Goal: Task Accomplishment & Management: Manage account settings

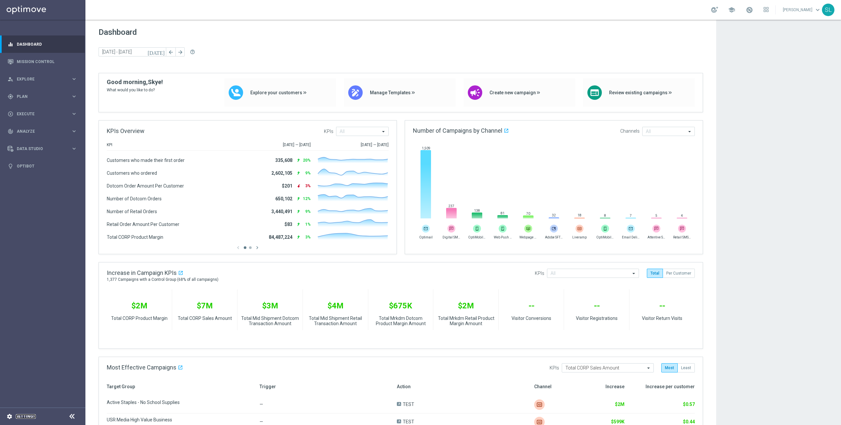
click at [22, 418] on link "Settings" at bounding box center [26, 417] width 20 height 4
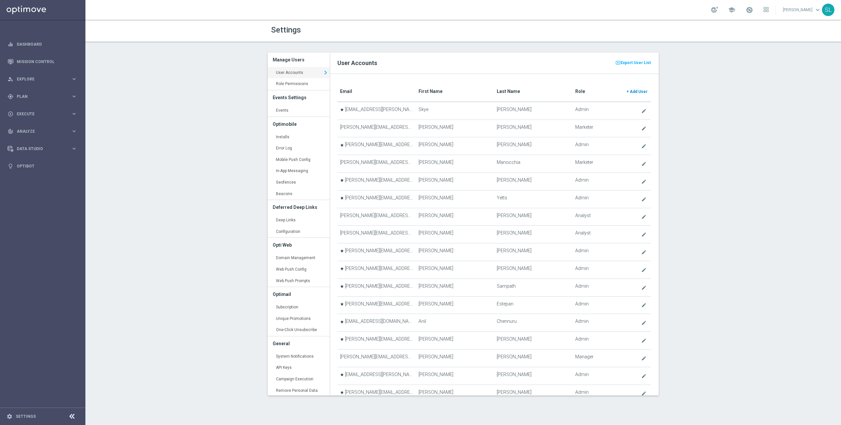
click at [649, 92] on th "Role + Add User" at bounding box center [612, 92] width 78 height 20
click at [641, 91] on span "Add User" at bounding box center [639, 91] width 18 height 5
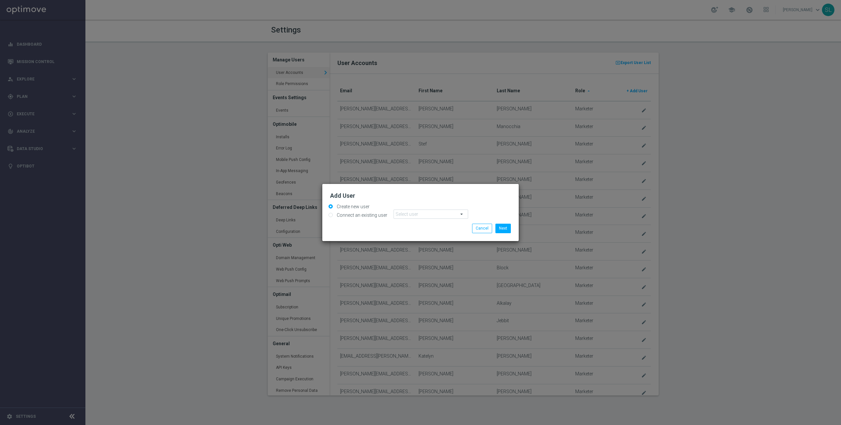
click at [418, 214] on span at bounding box center [431, 214] width 74 height 9
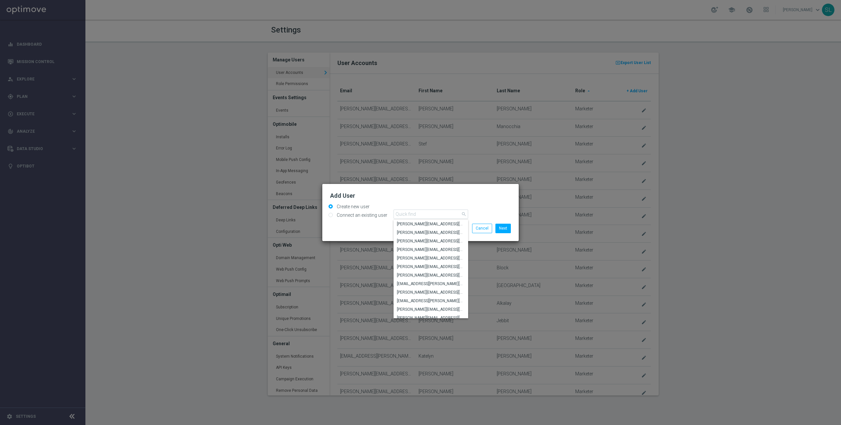
drag, startPoint x: 445, startPoint y: 206, endPoint x: 456, endPoint y: 211, distance: 11.2
click at [445, 206] on div "Create new user" at bounding box center [420, 205] width 191 height 8
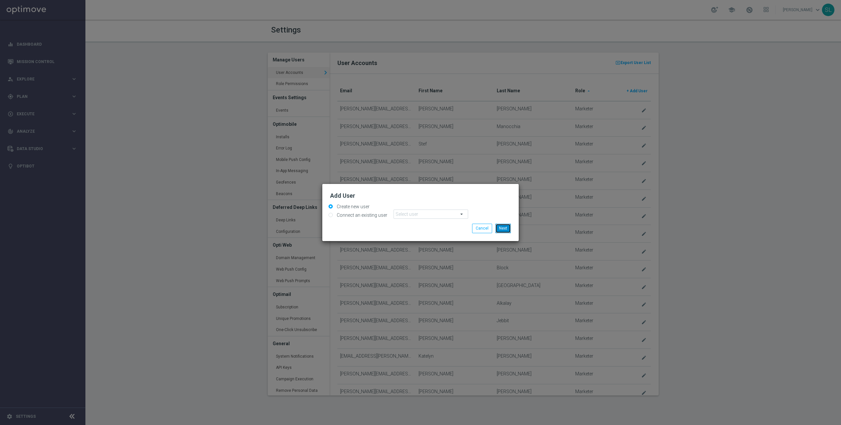
click at [501, 226] on button "Next" at bounding box center [502, 228] width 15 height 9
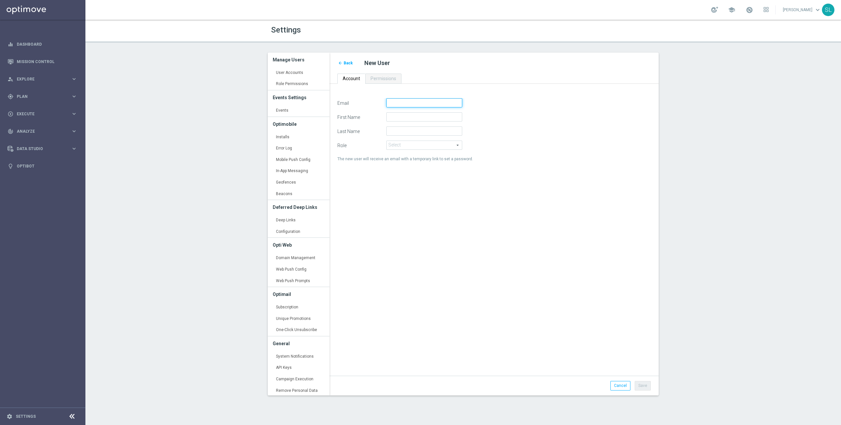
click at [400, 103] on input "Email" at bounding box center [424, 102] width 76 height 9
paste input "Sabrina.Kaliouby@Staples.com"
drag, startPoint x: 391, startPoint y: 103, endPoint x: 395, endPoint y: 103, distance: 4.0
click at [395, 103] on input "Sabrina.Kaliouby@Staples.com" at bounding box center [424, 102] width 76 height 9
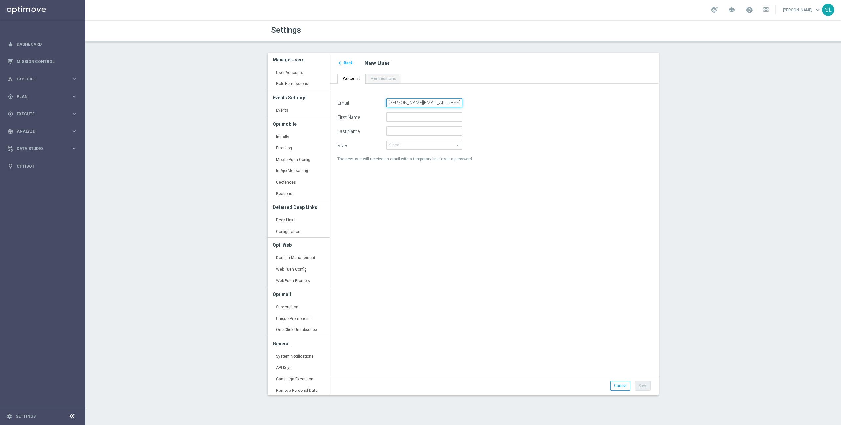
click at [395, 103] on input "Sabrina.Kaliouby@Staples.com" at bounding box center [424, 102] width 76 height 9
type input "Sabrina.Kaliouby@Staples.com"
click at [401, 121] on form "Email Sabrina.Kaliouby@Staples.com First Name Last Name Role Select arrow_drop_…" at bounding box center [493, 130] width 313 height 65
click at [401, 117] on input "First Name" at bounding box center [424, 116] width 76 height 9
paste input "Sabrina"
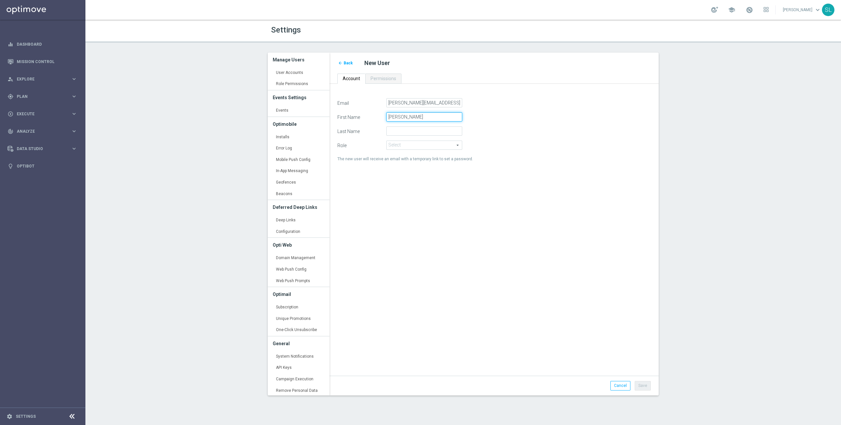
type input "Sabrina"
click at [414, 103] on input "Sabrina.Kaliouby@Staples.com" at bounding box center [424, 102] width 76 height 9
click at [405, 130] on input "Last Name" at bounding box center [424, 130] width 76 height 9
paste input "Kaliouby"
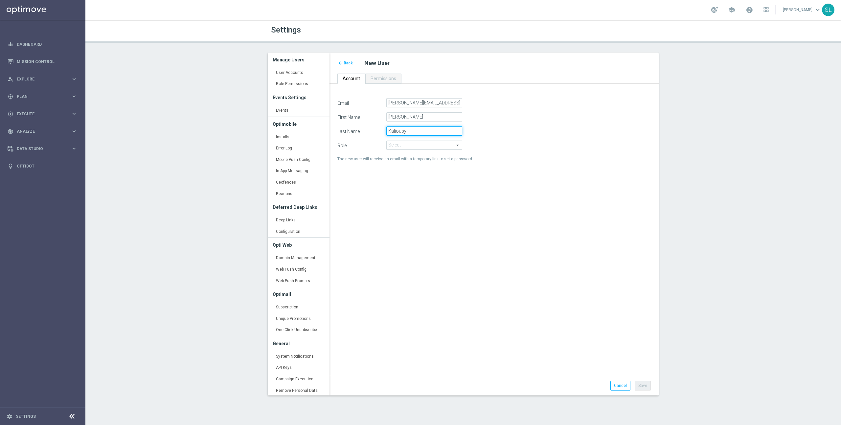
type input "Kaliouby"
click at [414, 143] on span at bounding box center [424, 145] width 75 height 9
drag, startPoint x: 411, startPoint y: 164, endPoint x: 408, endPoint y: 167, distance: 4.0
click at [411, 164] on span "Marketer" at bounding box center [424, 163] width 69 height 5
type input "Marketer"
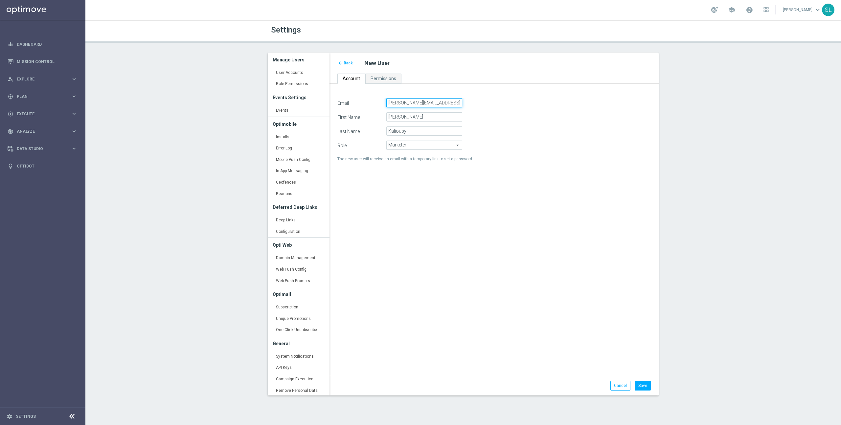
click at [391, 103] on input "Sabrina.Kaliouby@Staples.com" at bounding box center [424, 102] width 76 height 9
click at [407, 102] on input "sabrina.Kaliouby@Staples.com" at bounding box center [424, 102] width 76 height 9
type input "sabrina.kaliouby@Staples.com"
click at [447, 236] on div "Email sabrina.kaliouby@Staples.com First Name Sabrina Last Name Kaliouby Role M…" at bounding box center [493, 233] width 323 height 271
click at [376, 74] on link "Permissions" at bounding box center [383, 79] width 36 height 10
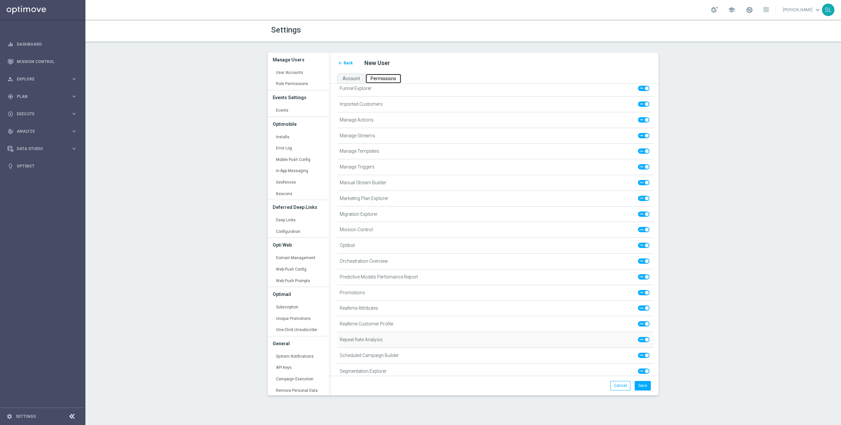
scroll to position [354, 0]
click at [640, 133] on span at bounding box center [643, 132] width 11 height 5
click at [640, 133] on input "checkbox" at bounding box center [643, 132] width 11 height 5
checkbox input "false"
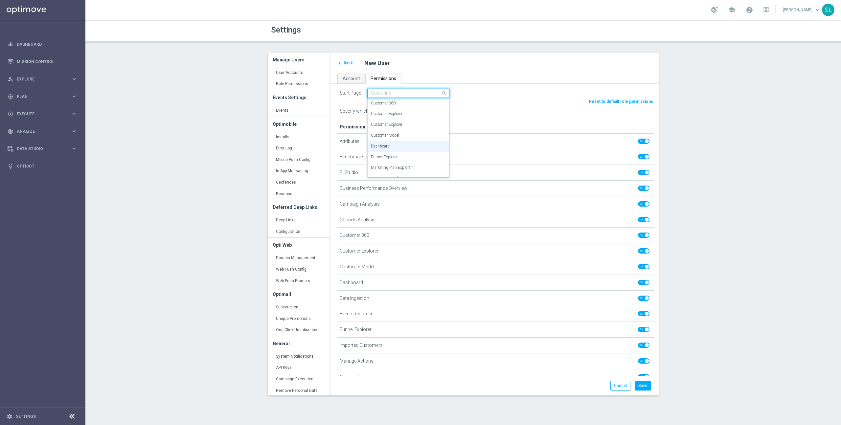
click at [430, 94] on input "text" at bounding box center [402, 94] width 62 height 6
click at [408, 124] on div "Mission Control" at bounding box center [408, 127] width 75 height 11
click at [645, 142] on span at bounding box center [643, 141] width 11 height 5
click at [645, 142] on input "checkbox" at bounding box center [643, 141] width 11 height 5
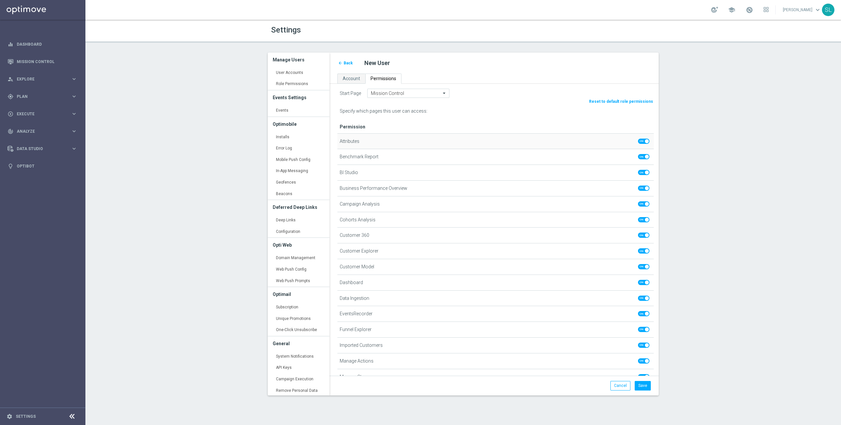
checkbox input "false"
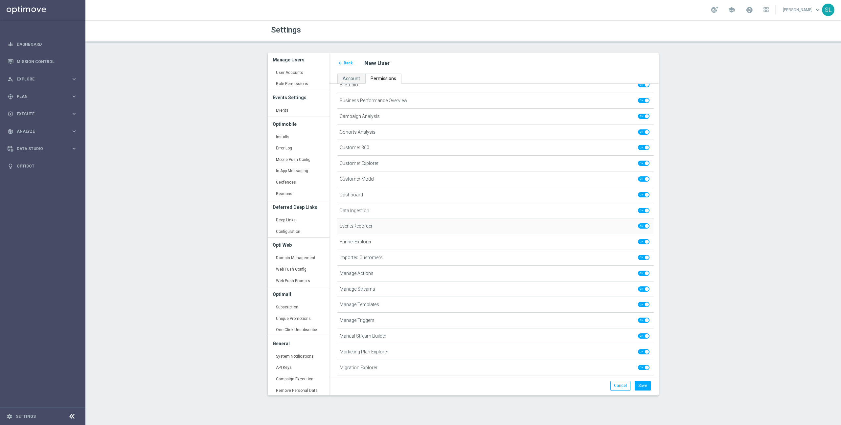
scroll to position [88, 0]
click at [643, 211] on span at bounding box center [643, 209] width 11 height 5
click at [643, 211] on input "checkbox" at bounding box center [643, 209] width 11 height 5
checkbox input "false"
click at [643, 226] on span at bounding box center [643, 225] width 11 height 5
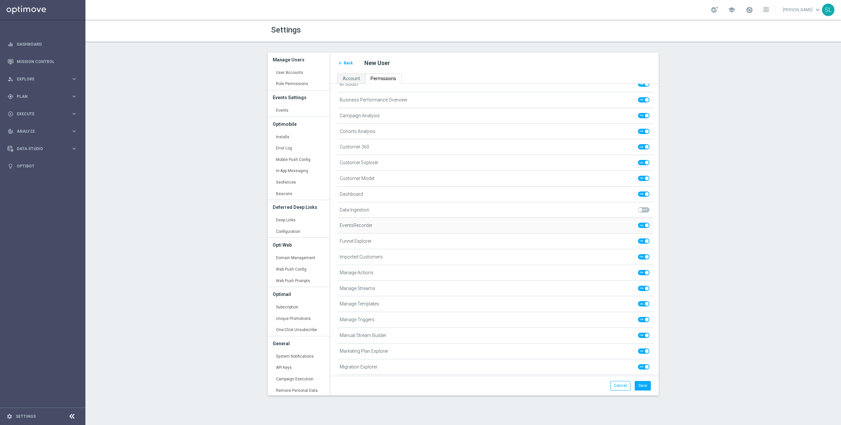
click at [643, 226] on input "checkbox" at bounding box center [643, 225] width 11 height 5
checkbox input "false"
click at [643, 240] on span at bounding box center [643, 239] width 11 height 5
click at [643, 240] on input "checkbox" at bounding box center [643, 239] width 11 height 5
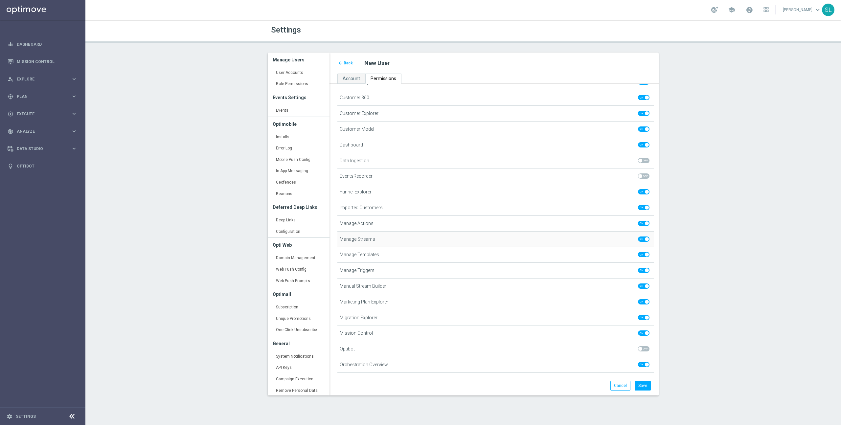
checkbox input "false"
click at [644, 254] on span at bounding box center [643, 254] width 11 height 5
click at [644, 254] on input "checkbox" at bounding box center [643, 254] width 11 height 5
checkbox input "false"
click at [644, 271] on span at bounding box center [643, 270] width 11 height 5
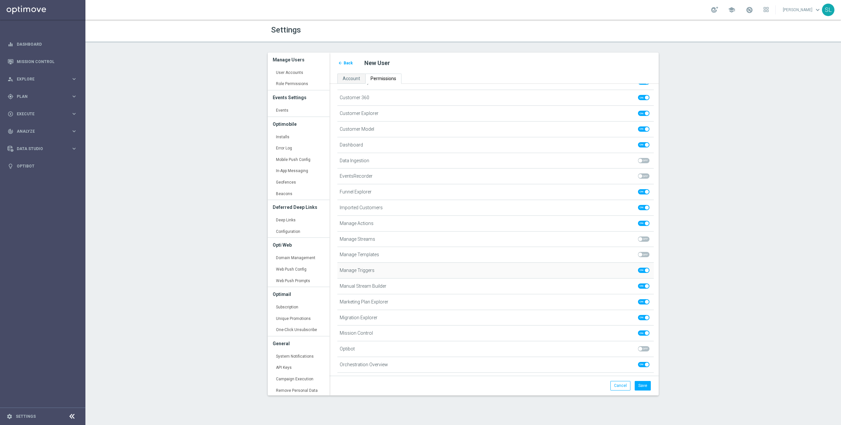
click at [644, 271] on input "checkbox" at bounding box center [643, 270] width 11 height 5
checkbox input "false"
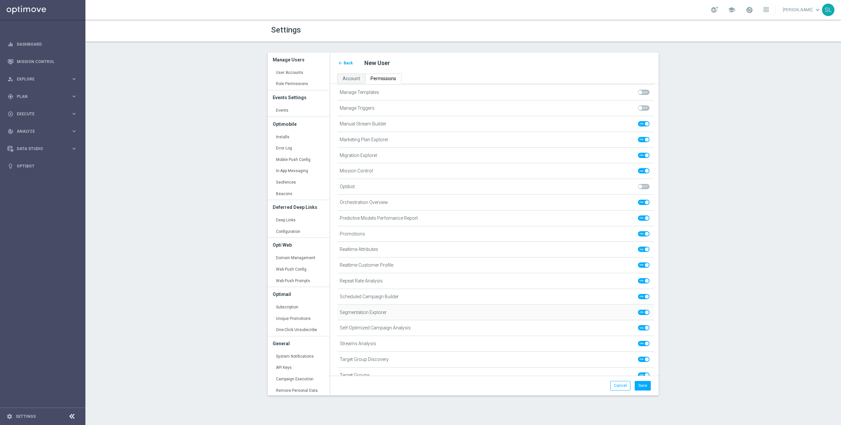
scroll to position [354, 0]
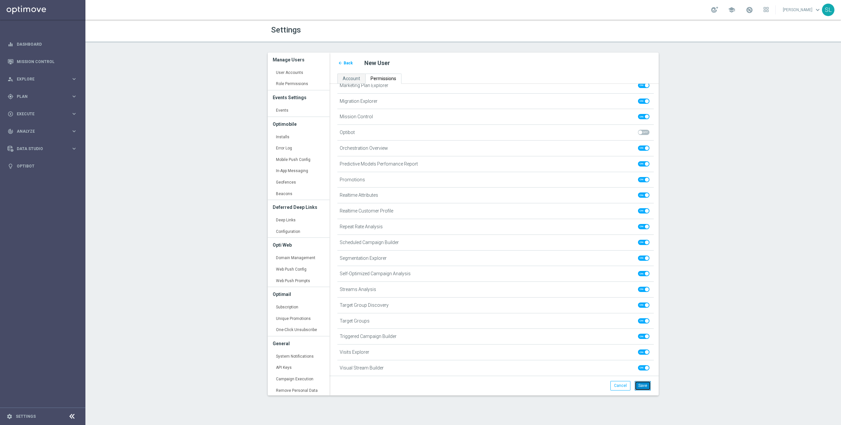
click at [641, 388] on button "Save" at bounding box center [643, 385] width 16 height 9
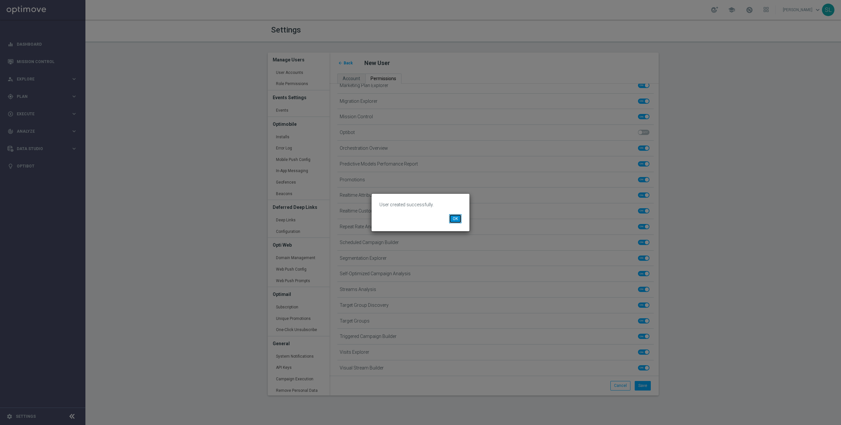
click at [453, 218] on button "OK" at bounding box center [455, 218] width 12 height 9
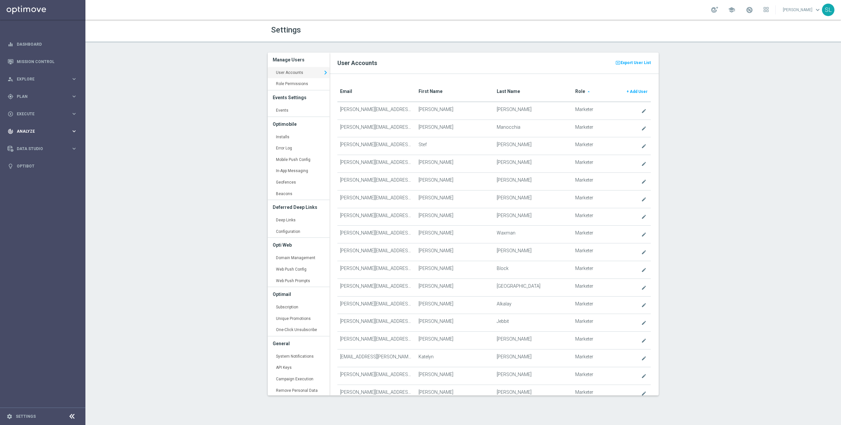
click at [38, 130] on span "Analyze" at bounding box center [44, 131] width 54 height 4
click at [73, 194] on icon "keyboard_arrow_right" at bounding box center [74, 194] width 6 height 6
click at [48, 175] on link "Predictive Models" at bounding box center [42, 174] width 51 height 5
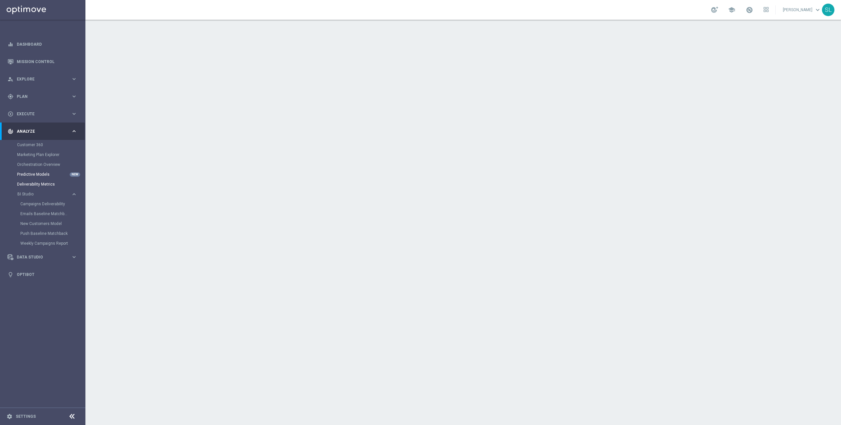
click at [39, 182] on link "Deliverability Metrics" at bounding box center [42, 184] width 51 height 5
click at [43, 242] on link "Weekly Campaigns Report" at bounding box center [44, 243] width 48 height 5
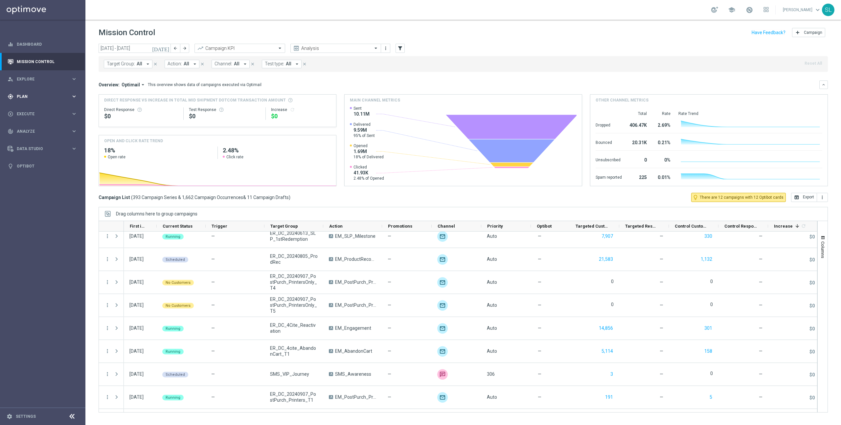
scroll to position [669, 0]
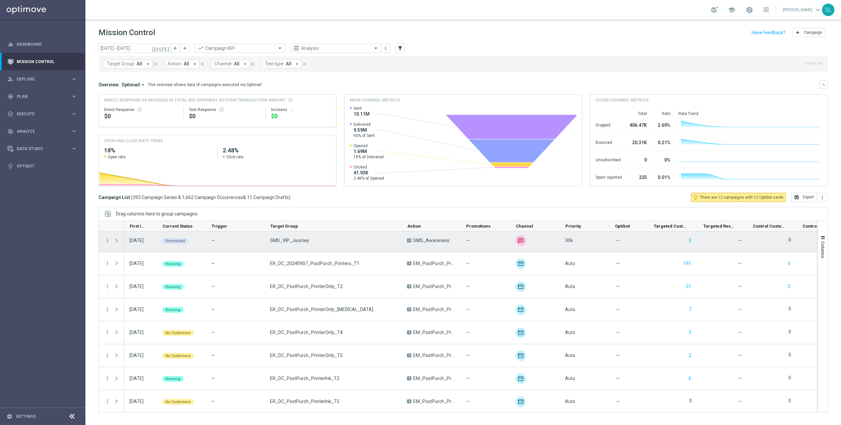
drag, startPoint x: 323, startPoint y: 225, endPoint x: 395, endPoint y: 239, distance: 74.0
click at [401, 234] on div at bounding box center [458, 317] width 719 height 192
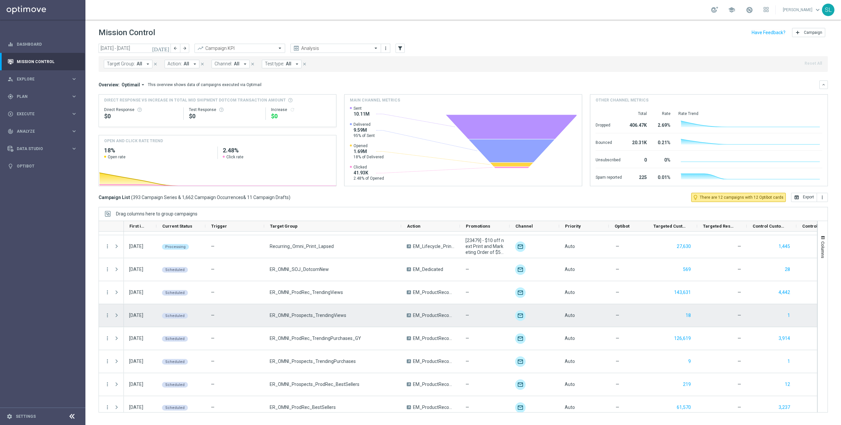
scroll to position [1271, 0]
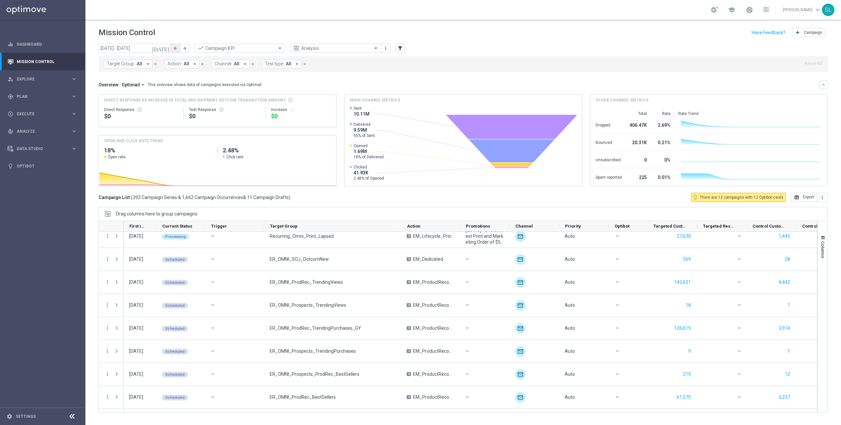
click at [175, 47] on icon "arrow_back" at bounding box center [175, 48] width 5 height 5
type input "[DATE] - [DATE]"
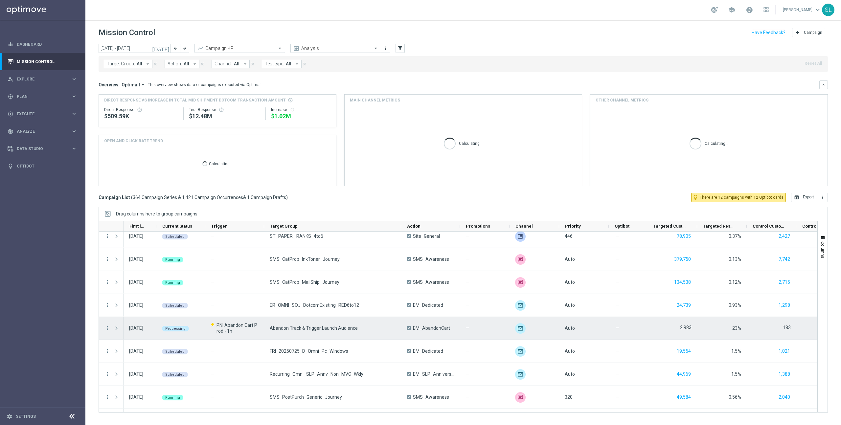
scroll to position [1446, 0]
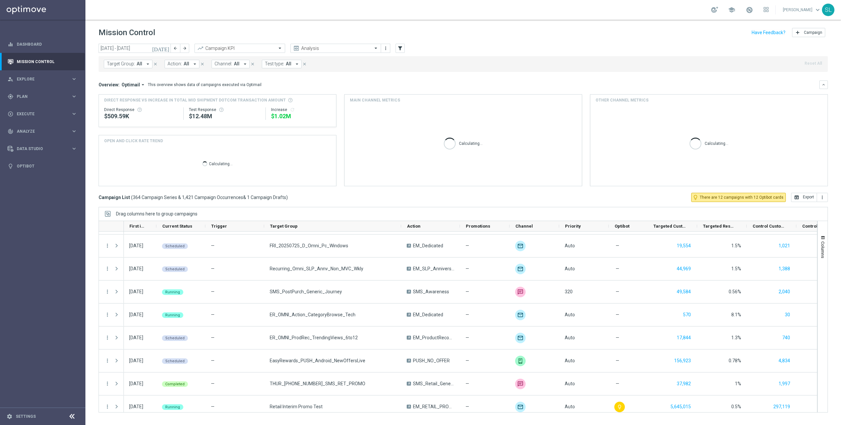
click at [113, 61] on span "Target Group:" at bounding box center [121, 64] width 28 height 6
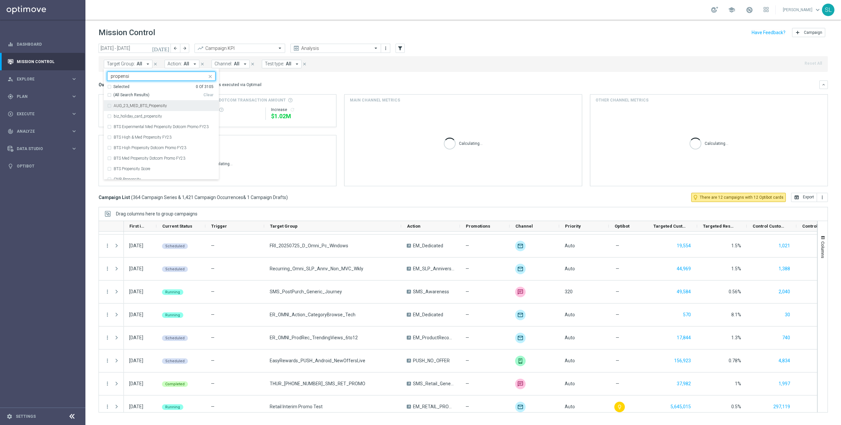
drag, startPoint x: 129, startPoint y: 95, endPoint x: 206, endPoint y: 95, distance: 76.5
click at [131, 95] on span "(All Search Results)" at bounding box center [131, 95] width 36 height 6
type input "propensi"
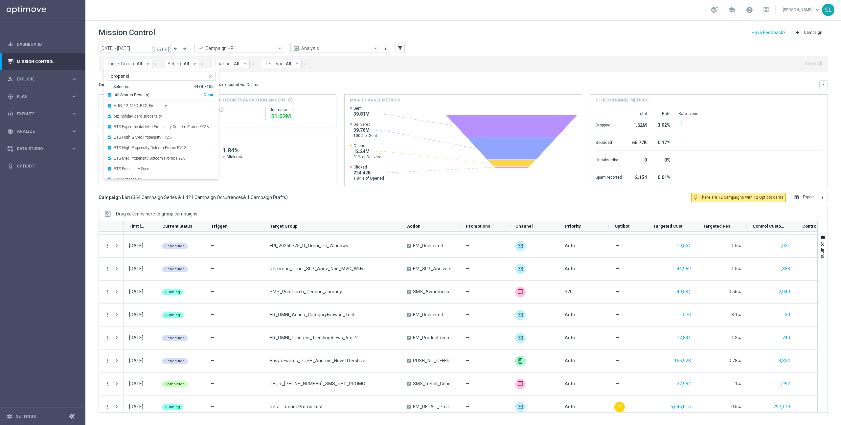
click at [398, 105] on div "Main channel metrics" at bounding box center [463, 100] width 237 height 11
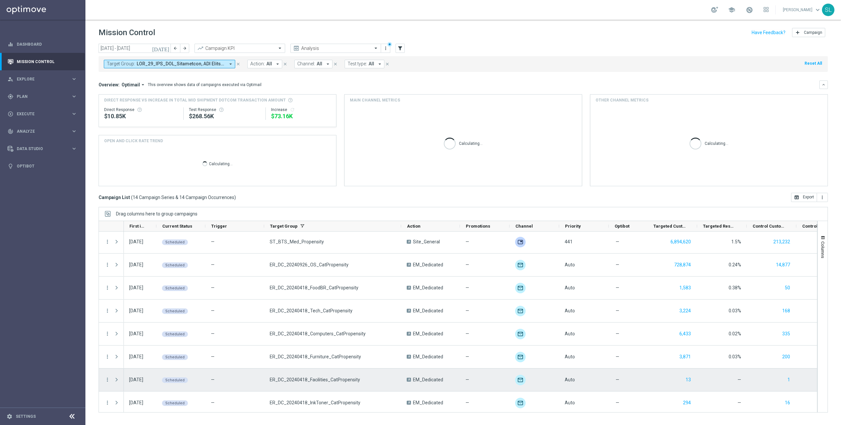
scroll to position [0, 0]
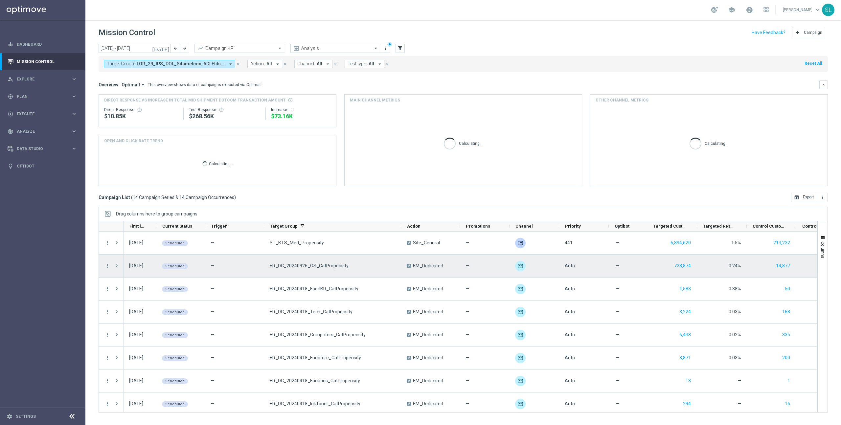
click at [314, 267] on span "ER_DC_20240926_OS_CatPropensity" at bounding box center [309, 266] width 79 height 6
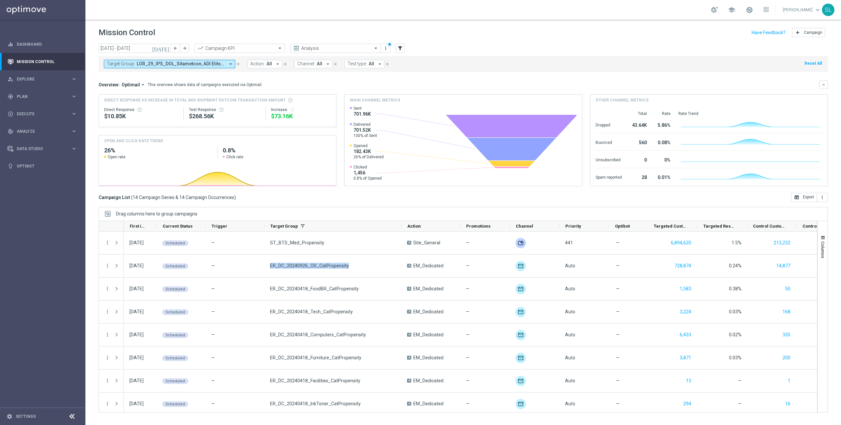
drag, startPoint x: 815, startPoint y: 62, endPoint x: 810, endPoint y: 64, distance: 4.7
click at [815, 62] on button "Reset All" at bounding box center [813, 63] width 19 height 7
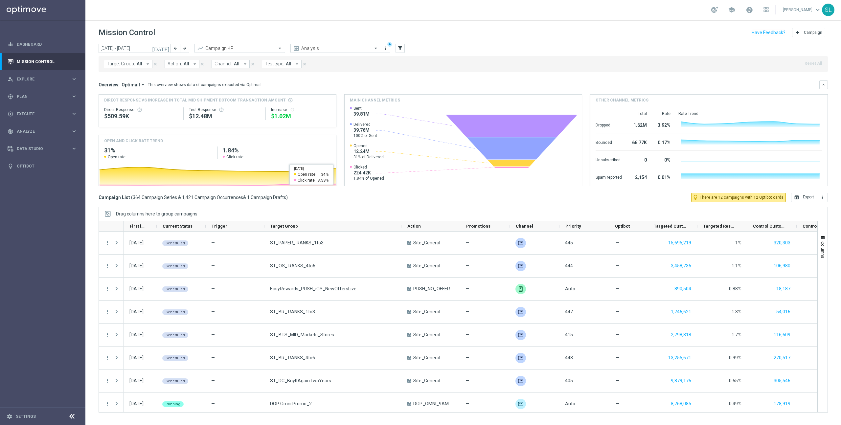
click at [340, 207] on div "Drag columns here to group campaigns" at bounding box center [463, 214] width 729 height 14
drag, startPoint x: 536, startPoint y: 46, endPoint x: 539, endPoint y: 48, distance: 4.0
click at [536, 46] on div "today 11 Aug 2025 - 17 Aug 2025 arrow_back arrow_forward Campaign KPI trending_…" at bounding box center [463, 49] width 729 height 10
click at [21, 95] on span "Plan" at bounding box center [44, 97] width 54 height 4
click at [44, 132] on accordion "Templates keyboard_arrow_right Optimail OptiMobile In-App OptiMobile Push Web P…" at bounding box center [51, 130] width 68 height 10
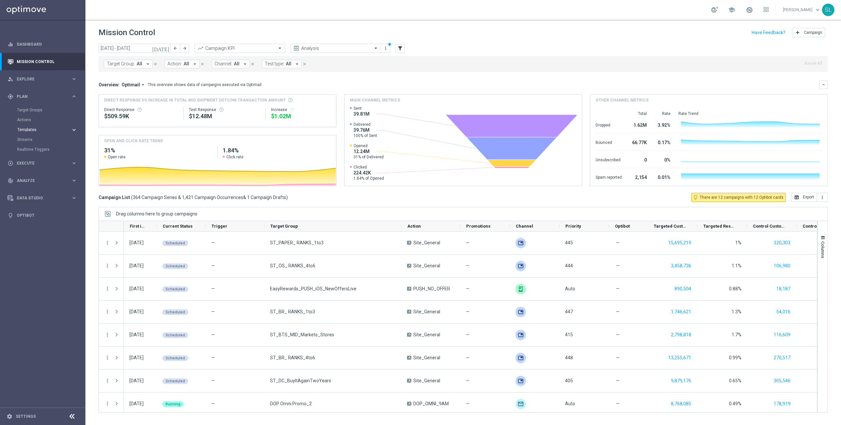
click at [45, 130] on span "Templates" at bounding box center [40, 130] width 47 height 4
click at [35, 137] on link "Optimail" at bounding box center [44, 139] width 48 height 5
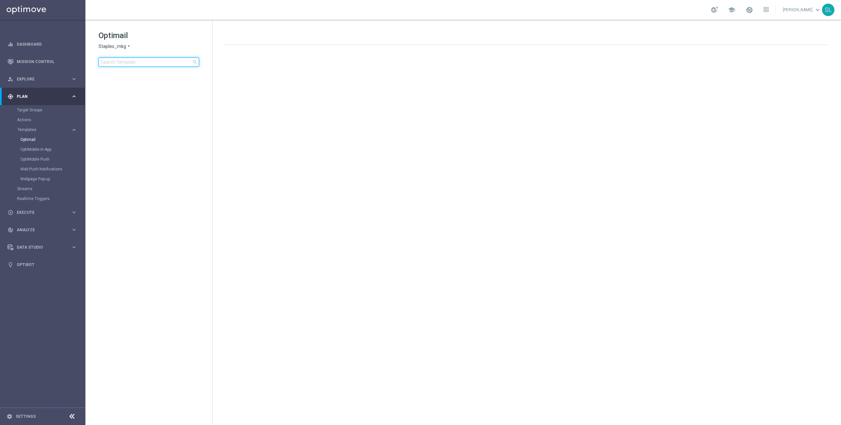
click at [146, 64] on input at bounding box center [149, 61] width 101 height 9
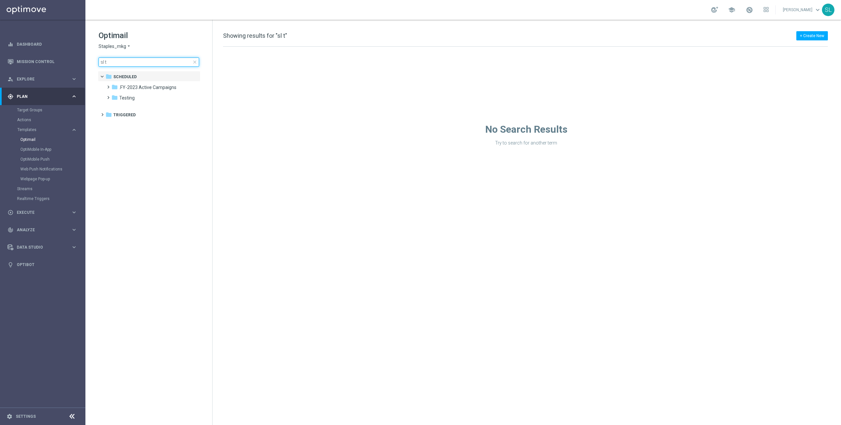
type input "sl t"
click at [29, 109] on link "Target Groups" at bounding box center [42, 109] width 51 height 5
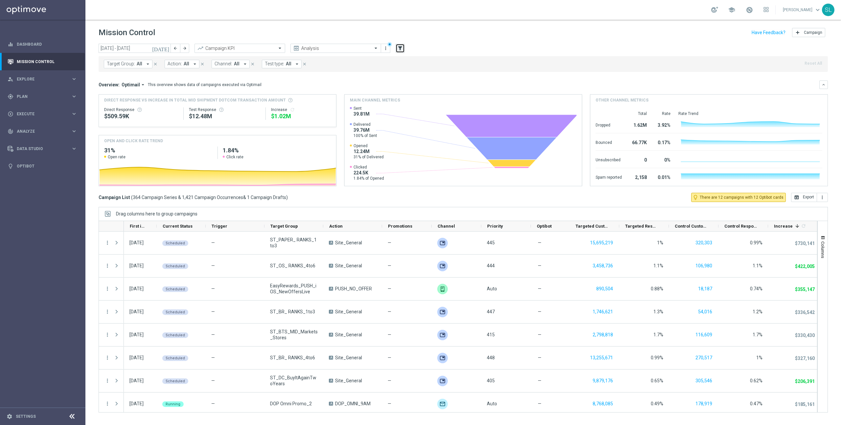
click at [401, 50] on icon "filter_alt" at bounding box center [400, 48] width 6 height 6
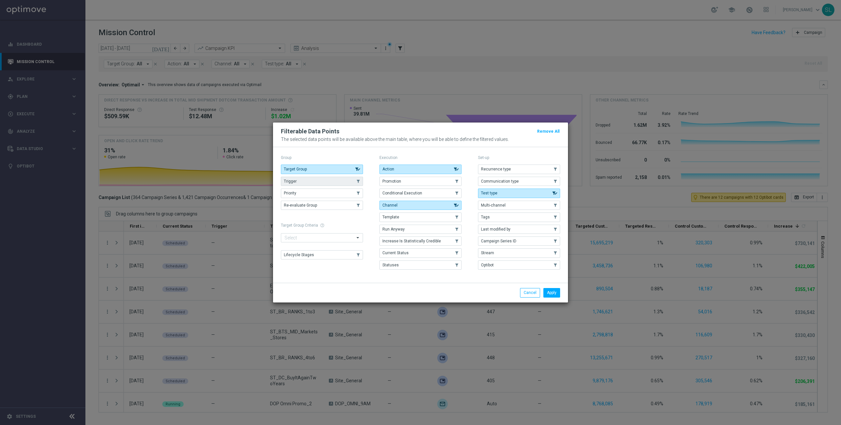
click at [313, 185] on button "Trigger" at bounding box center [322, 181] width 82 height 9
click at [555, 292] on button "Apply" at bounding box center [551, 292] width 17 height 9
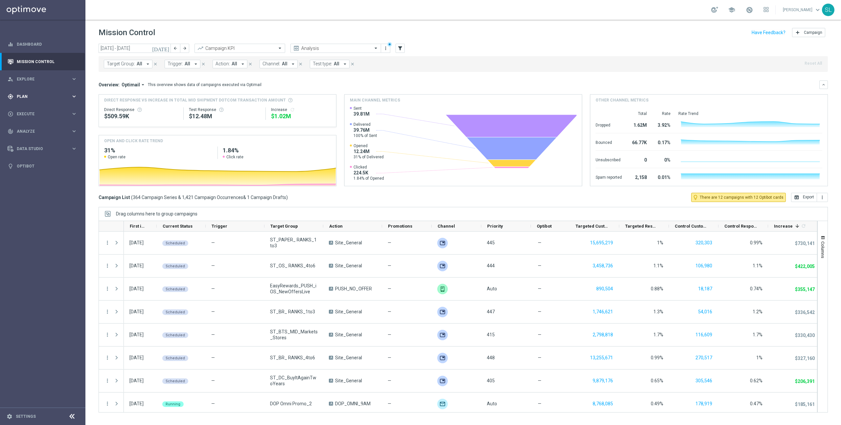
click at [25, 99] on div "gps_fixed Plan" at bounding box center [39, 97] width 63 height 6
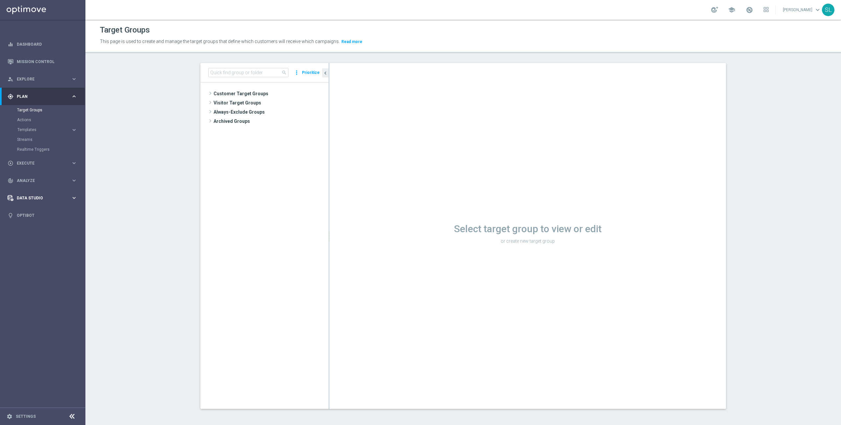
click at [38, 197] on span "Data Studio" at bounding box center [44, 198] width 54 height 4
click at [28, 161] on link "Attributes" at bounding box center [42, 162] width 51 height 5
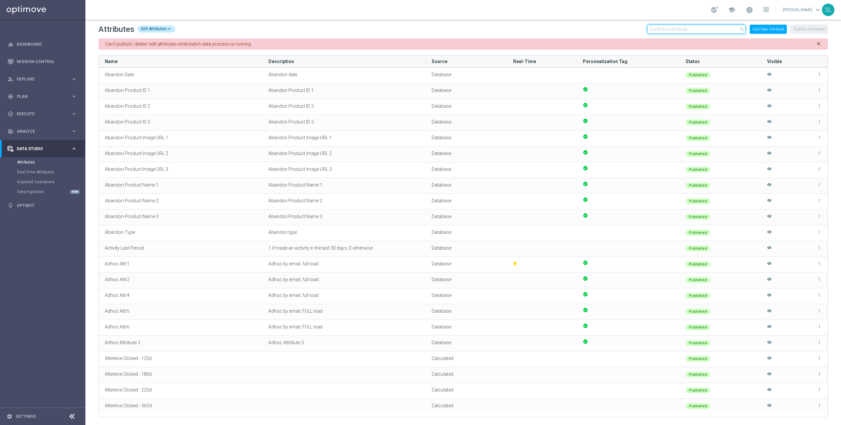
click at [669, 29] on input "text" at bounding box center [696, 29] width 99 height 9
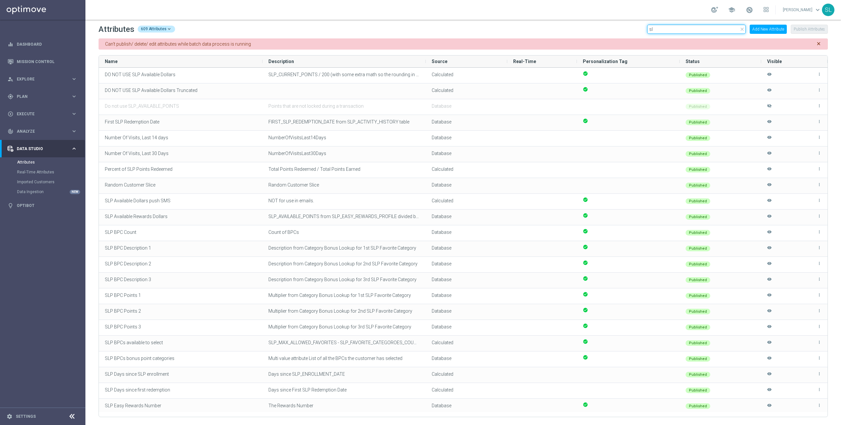
type input "s"
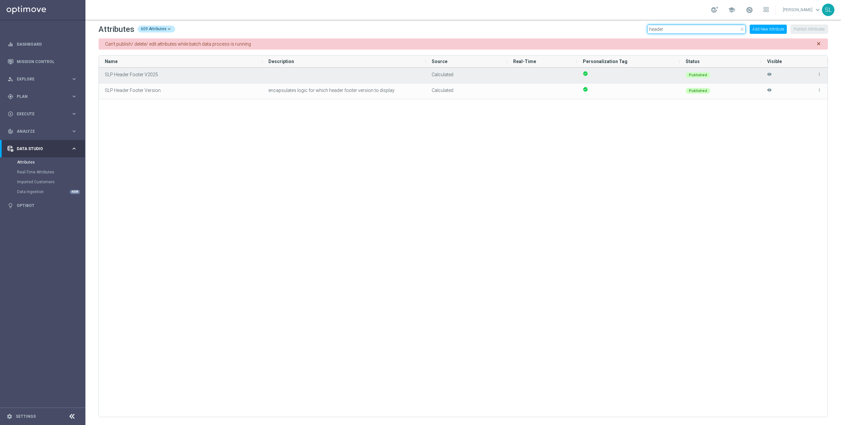
type input "header"
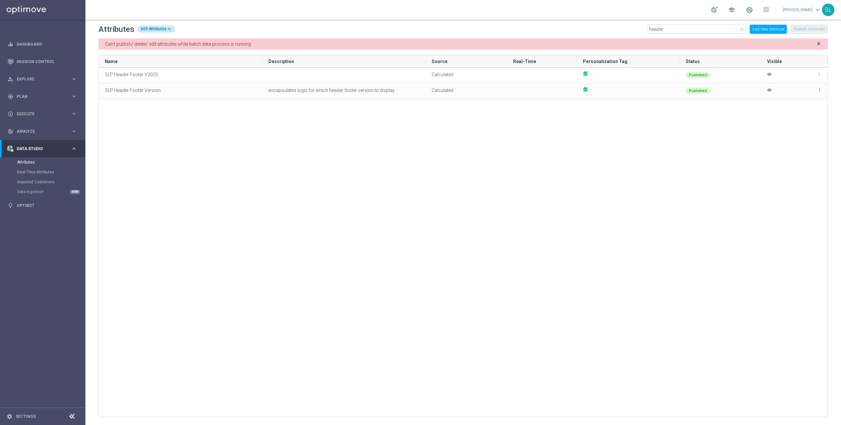
drag, startPoint x: 188, startPoint y: 76, endPoint x: 103, endPoint y: 71, distance: 84.3
click at [85, 74] on div "Attributes 609 Attributes close header Add New Attribute Publish Attributes Can…" at bounding box center [463, 222] width 756 height 405
click at [37, 97] on span "Plan" at bounding box center [44, 97] width 54 height 4
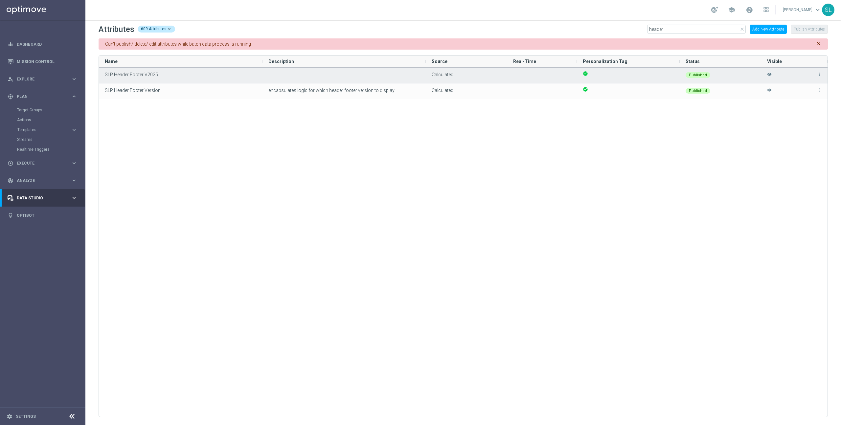
click at [818, 73] on icon "more_vert" at bounding box center [819, 74] width 5 height 5
drag, startPoint x: 458, startPoint y: 76, endPoint x: 398, endPoint y: 72, distance: 59.6
click at [398, 72] on div "SLP Header Footer V2025 Calculated check_circle Published more_vert edit Edit d…" at bounding box center [463, 76] width 729 height 16
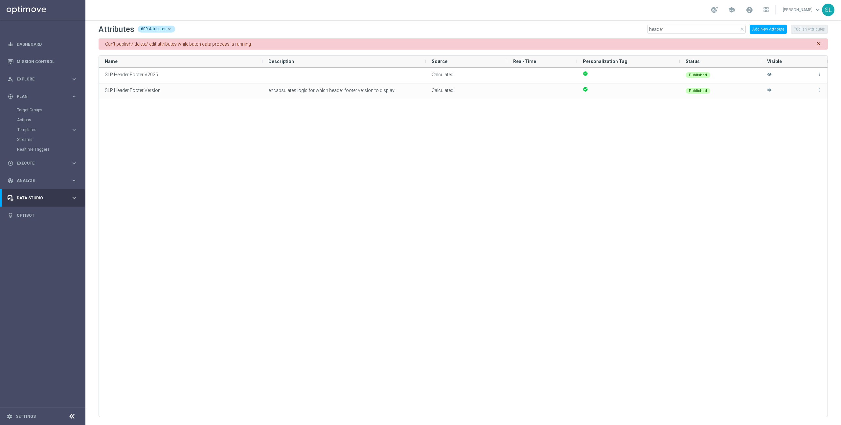
click at [743, 29] on icon "close" at bounding box center [741, 29] width 5 height 5
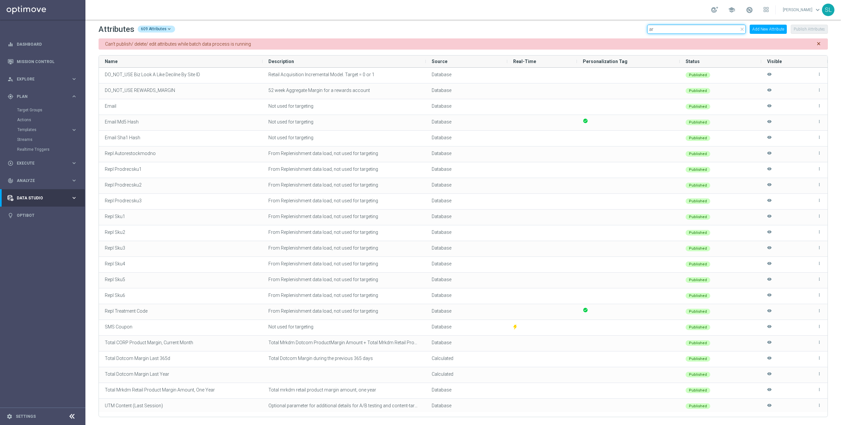
type input "a"
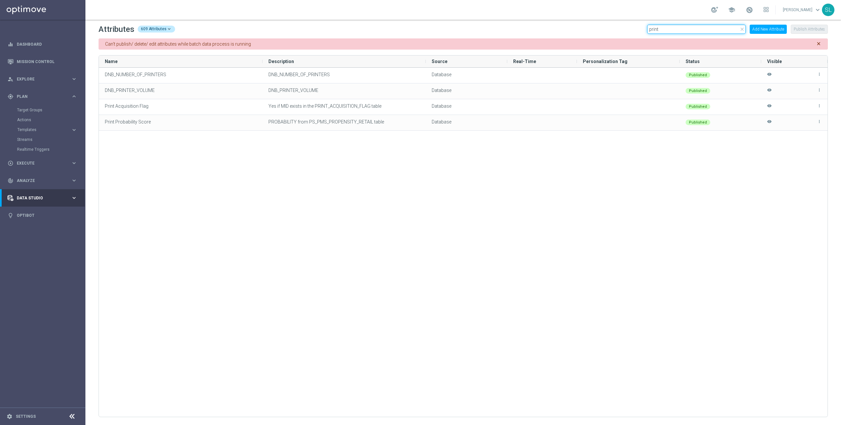
click at [679, 26] on input "print" at bounding box center [696, 29] width 99 height 9
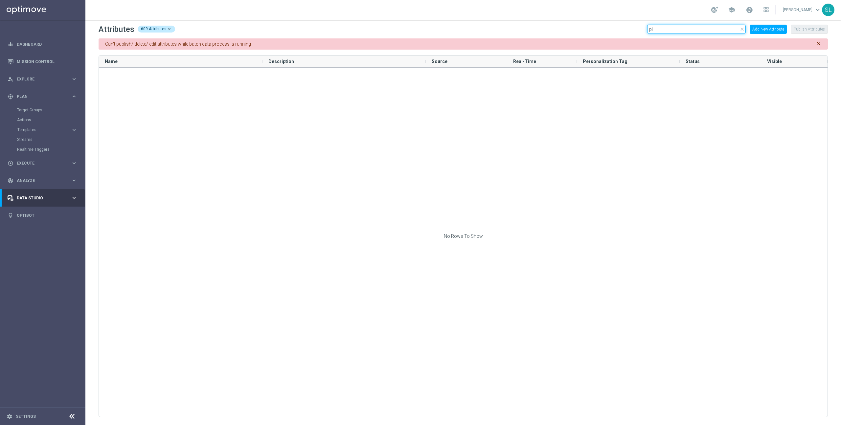
type input "p"
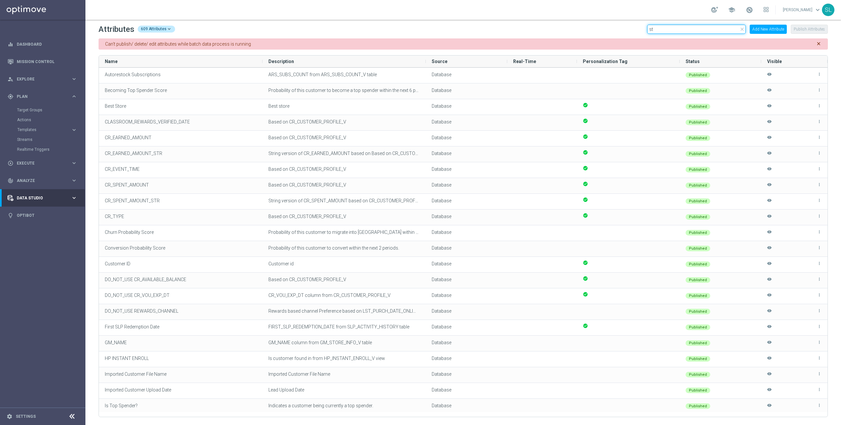
type input "s"
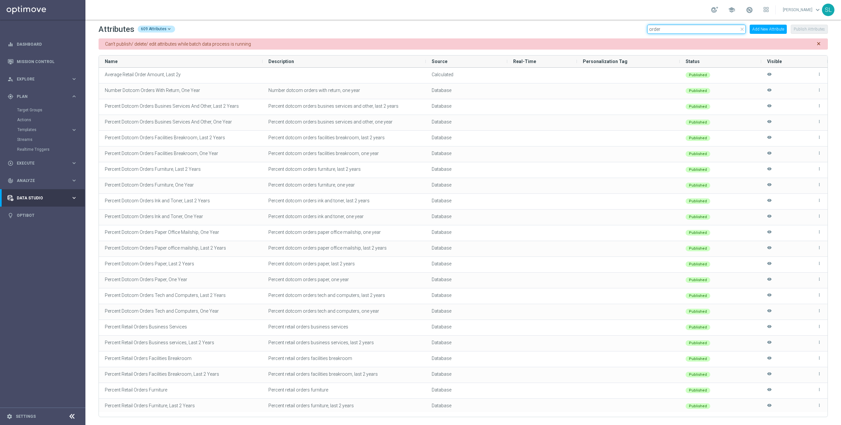
type input "order"
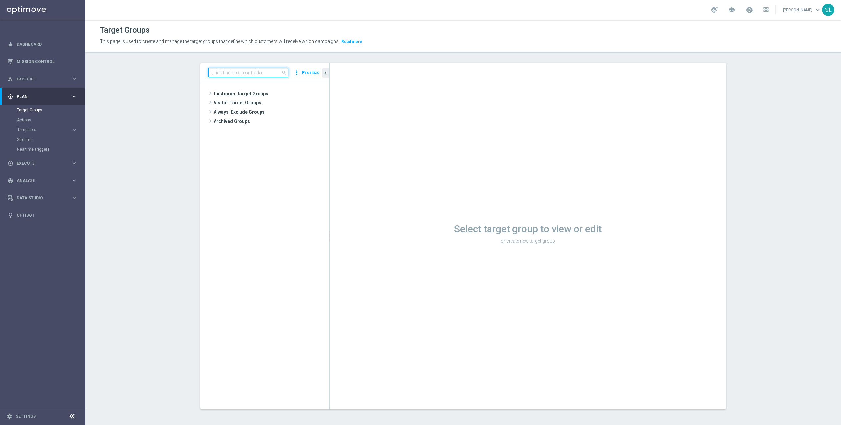
click at [243, 75] on input at bounding box center [248, 72] width 80 height 9
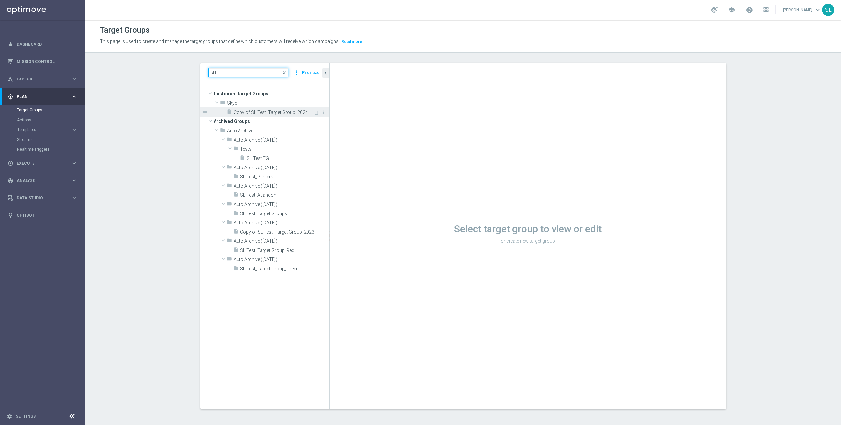
type input "sl t"
click at [275, 113] on span "Copy of SL Test_Target Group_2024" at bounding box center [273, 113] width 79 height 6
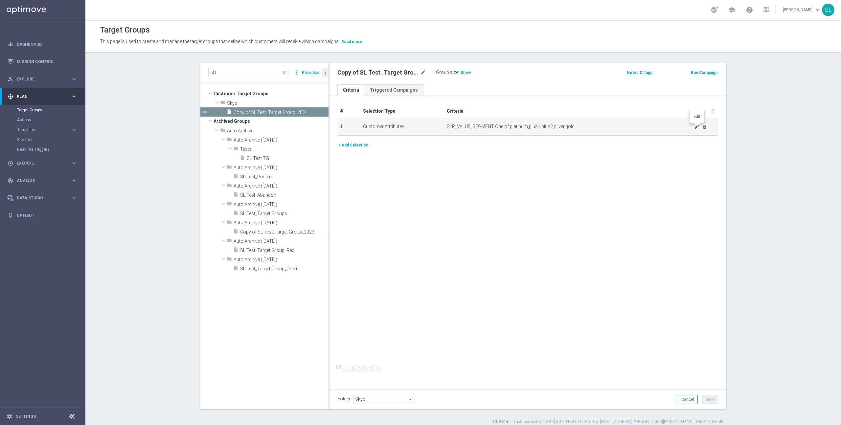
click at [695, 127] on icon "mode_edit" at bounding box center [696, 126] width 5 height 5
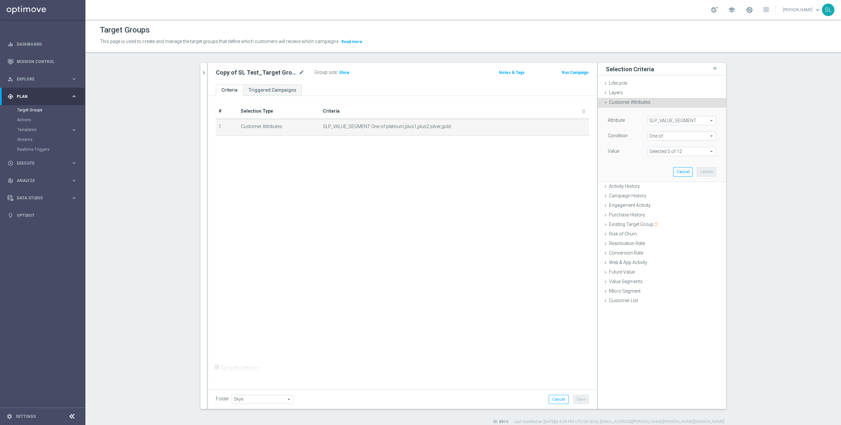
click at [677, 117] on span "SLP_VALUE_SEGMENT" at bounding box center [681, 120] width 68 height 9
click at [675, 121] on input "search" at bounding box center [681, 120] width 69 height 9
type input "header"
click at [686, 131] on span "SLP Header Footer V2025" at bounding box center [681, 130] width 62 height 5
type input "SLP Header Footer V2025"
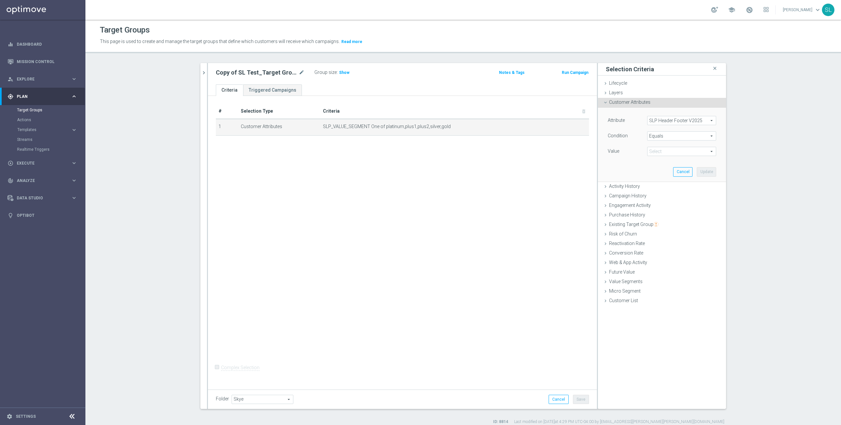
click at [679, 136] on span "Equals" at bounding box center [681, 136] width 68 height 9
click at [673, 222] on span "One of" at bounding box center [681, 222] width 62 height 5
type input "One of"
click at [667, 153] on span at bounding box center [681, 151] width 68 height 9
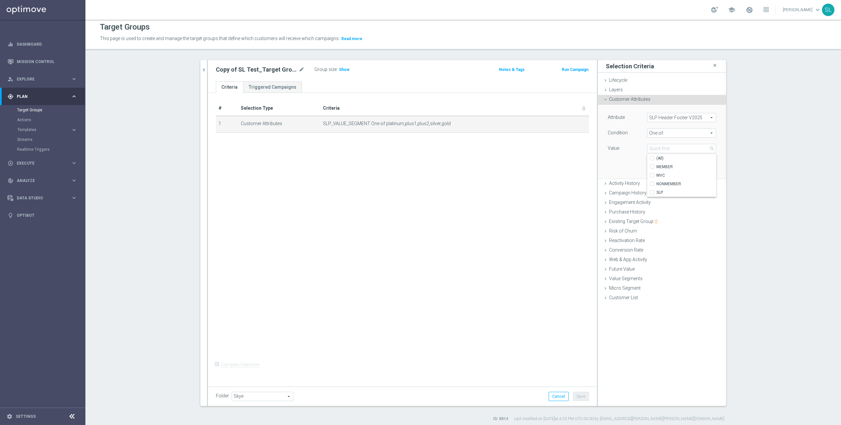
click at [777, 161] on section "sl t close more_vert Prioritize Customer Target Groups library_add create_new_f…" at bounding box center [463, 241] width 756 height 362
click at [656, 222] on img "button" at bounding box center [656, 221] width 5 height 5
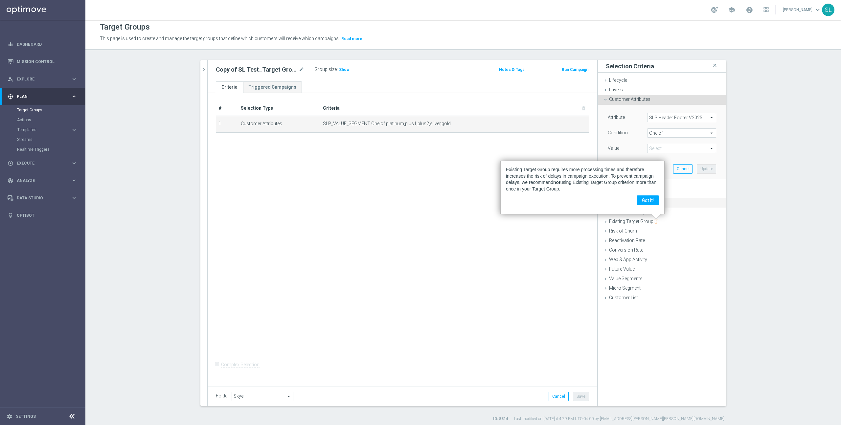
click at [645, 201] on button "Got it!" at bounding box center [648, 200] width 22 height 10
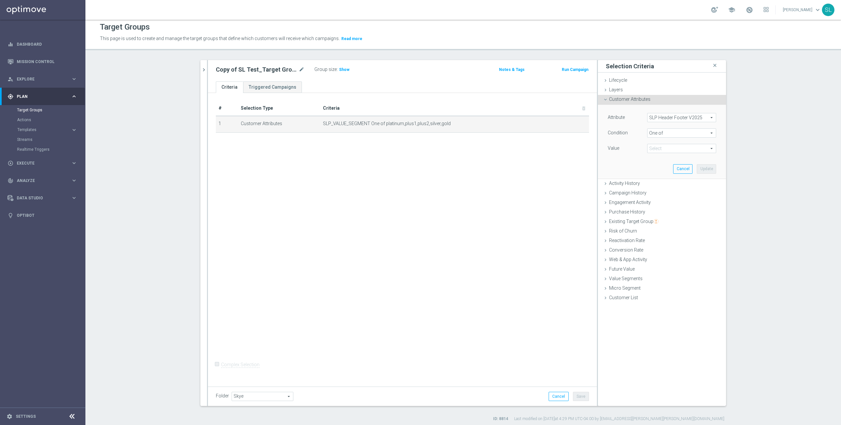
scroll to position [6, 0]
